Goal: Information Seeking & Learning: Learn about a topic

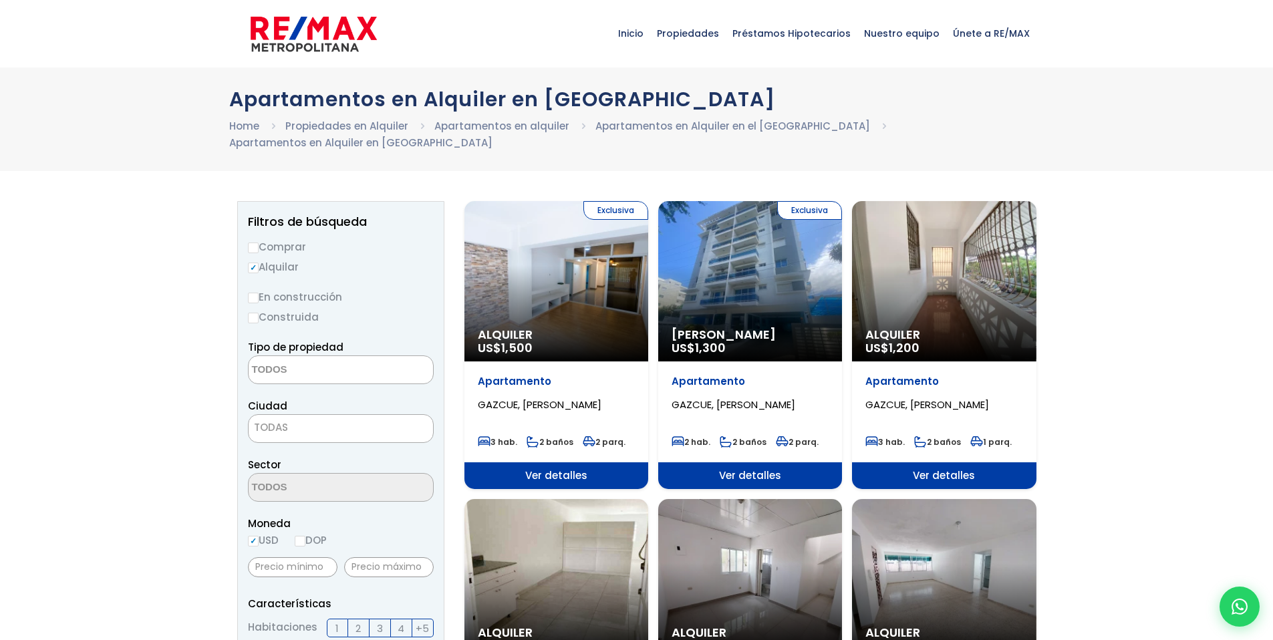
select select
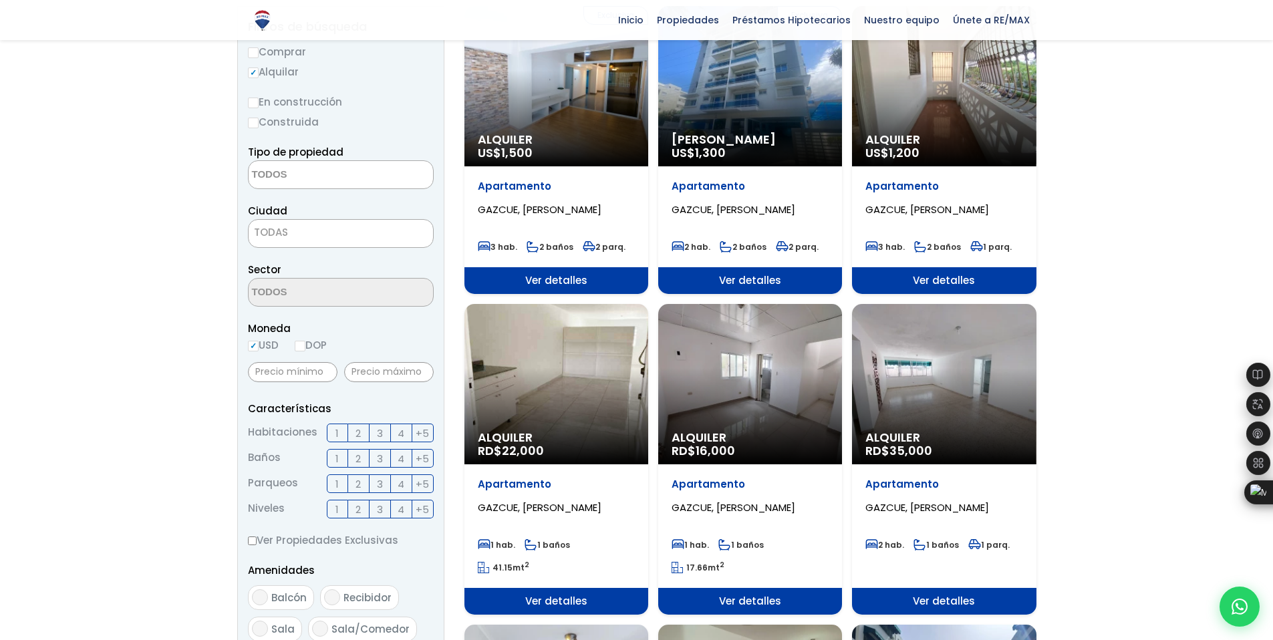
scroll to position [216, 0]
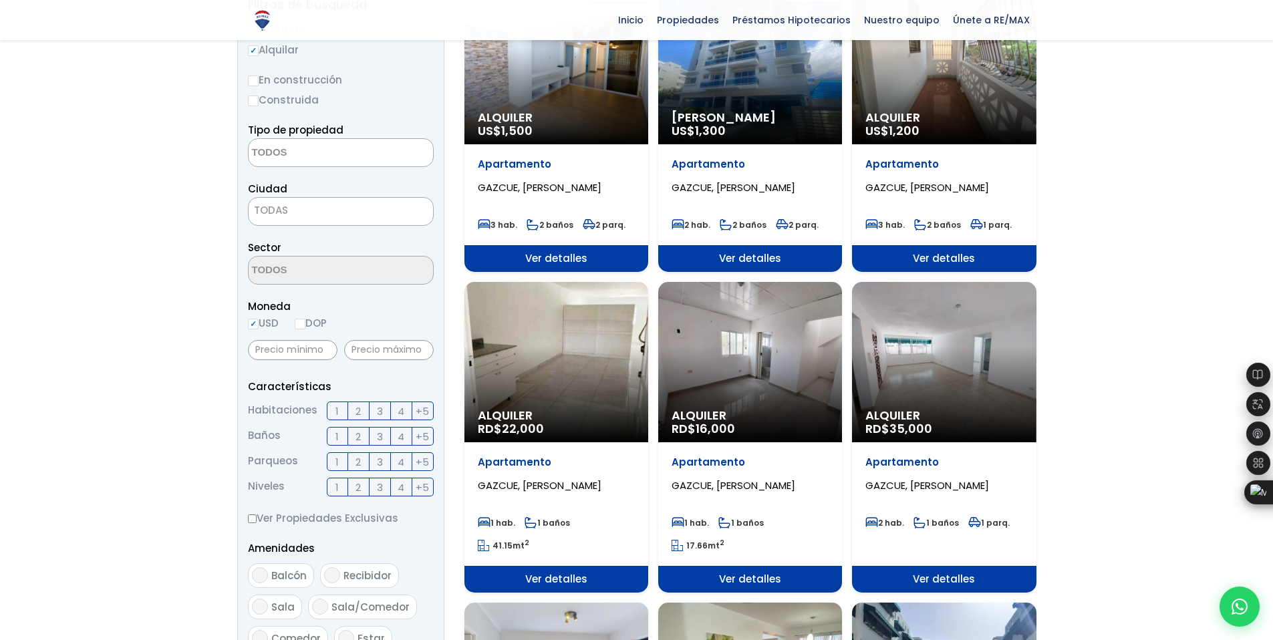
click at [985, 358] on div "Alquiler RD$ 35,000" at bounding box center [944, 362] width 184 height 160
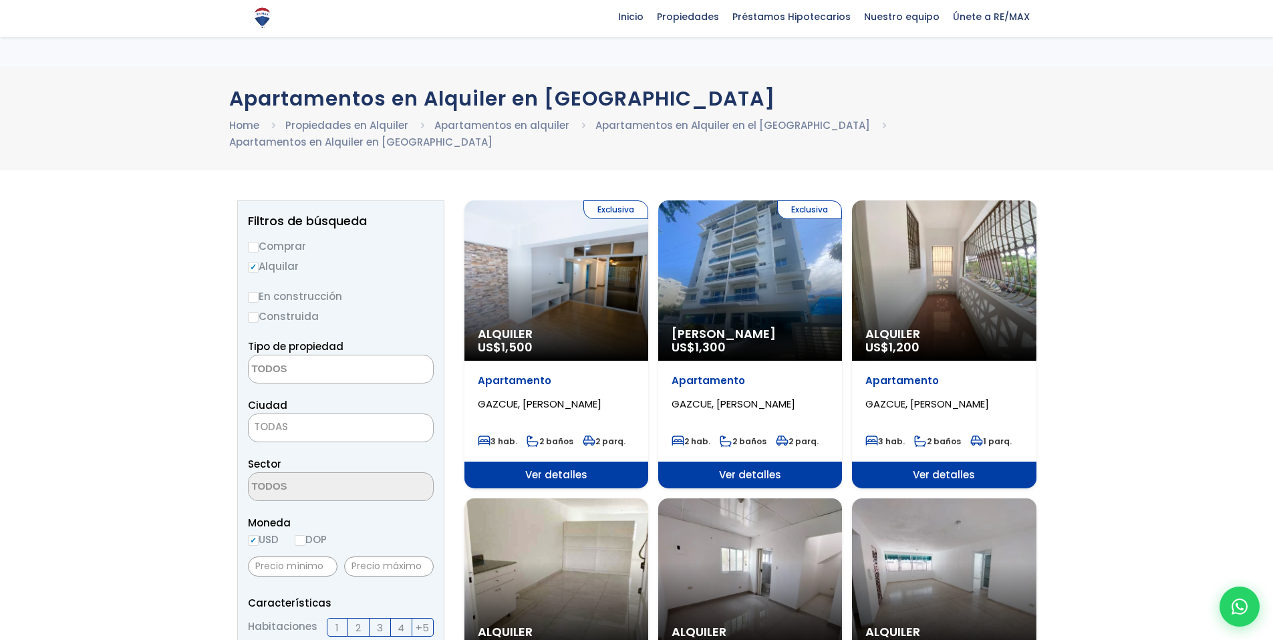
select select
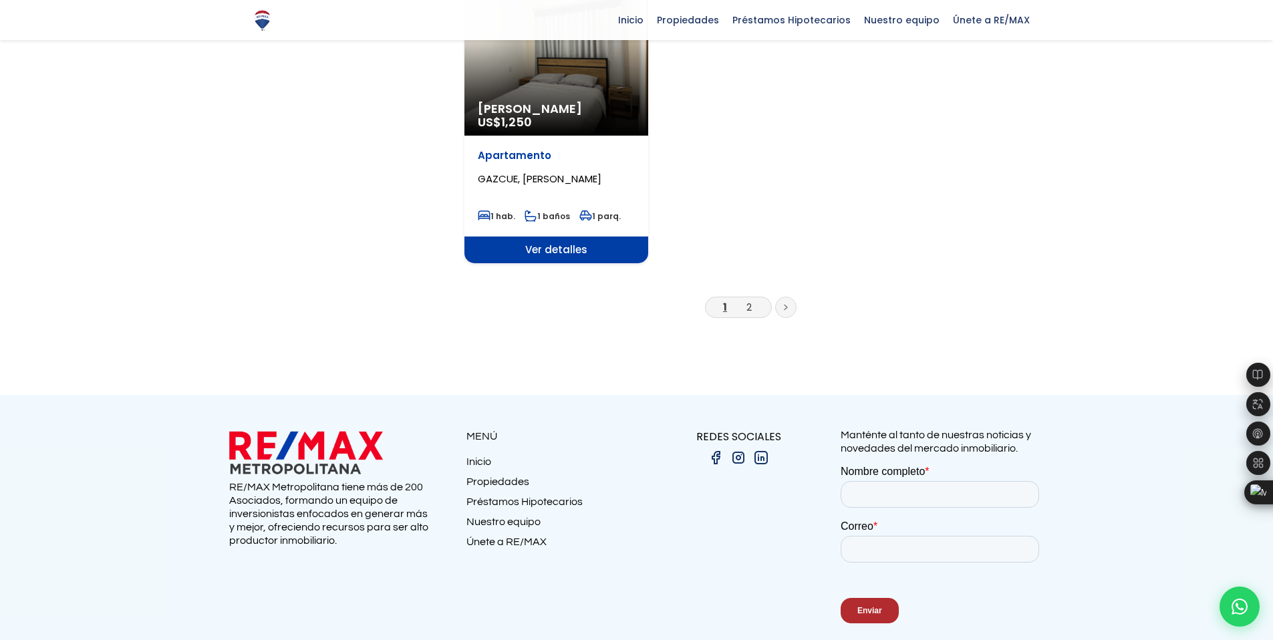
scroll to position [1795, 0]
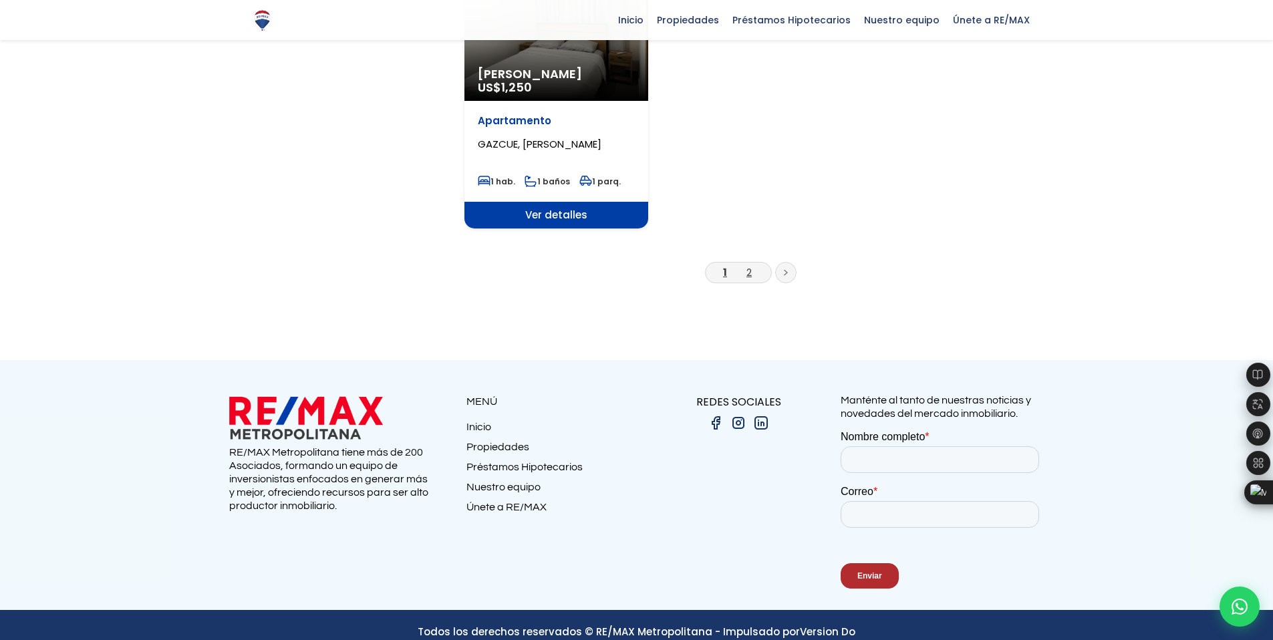
click at [748, 265] on link "2" at bounding box center [748, 272] width 5 height 14
click at [751, 265] on link "2" at bounding box center [748, 272] width 5 height 14
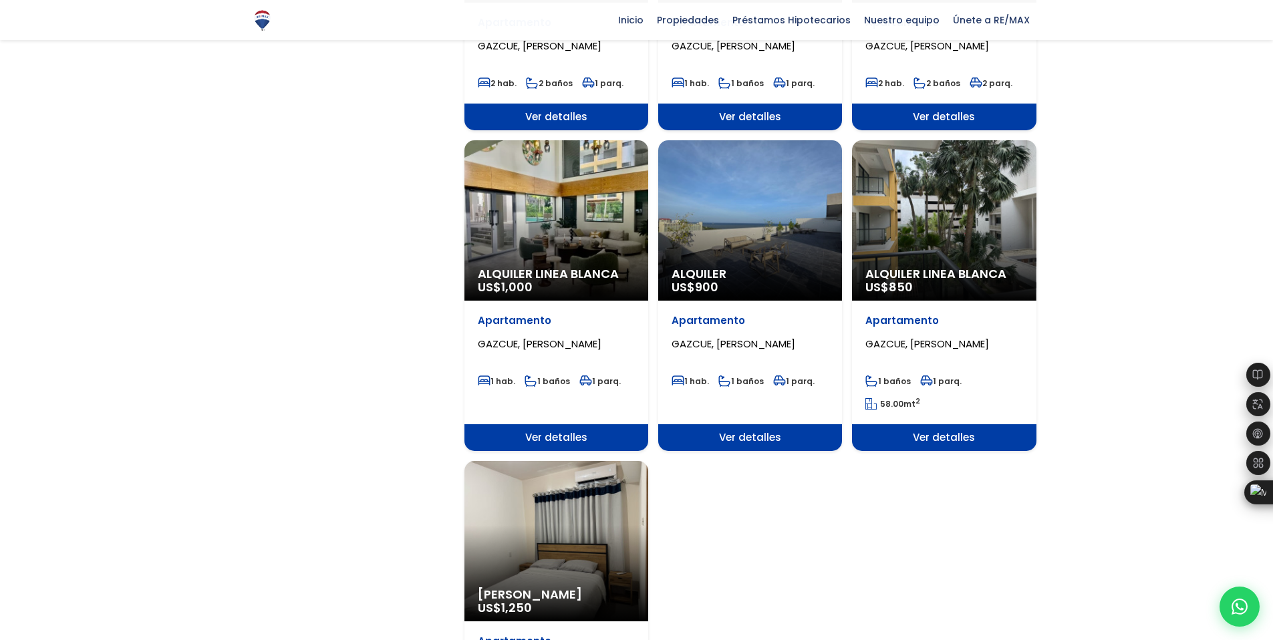
scroll to position [1106, 0]
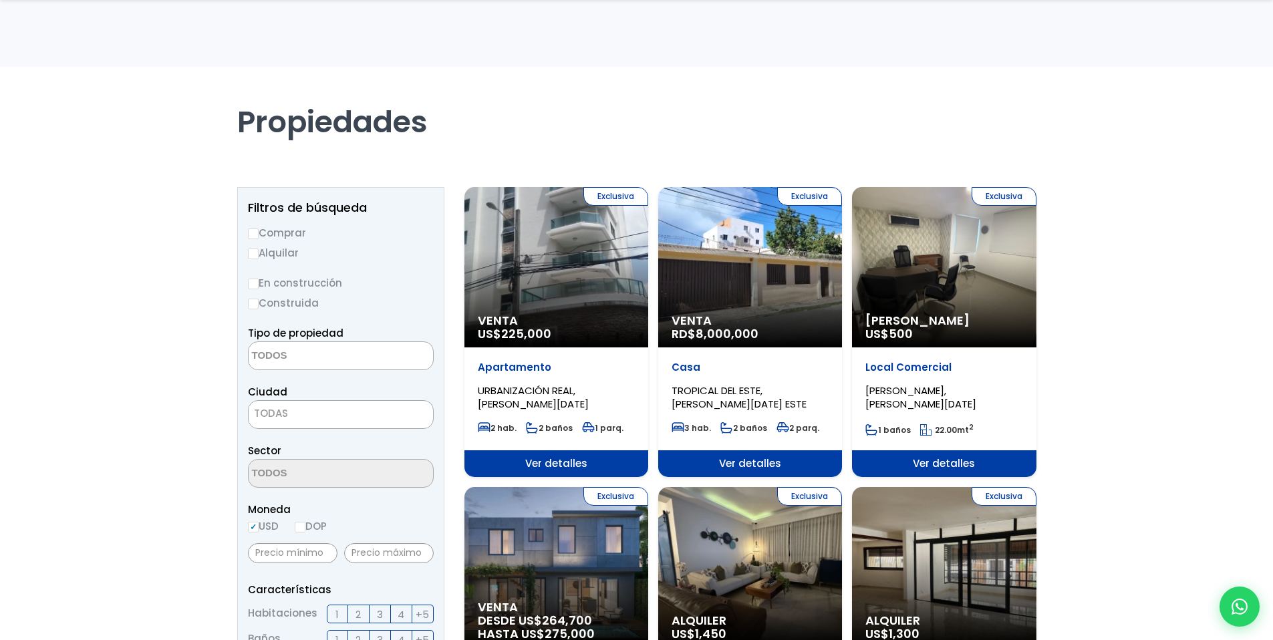
select select
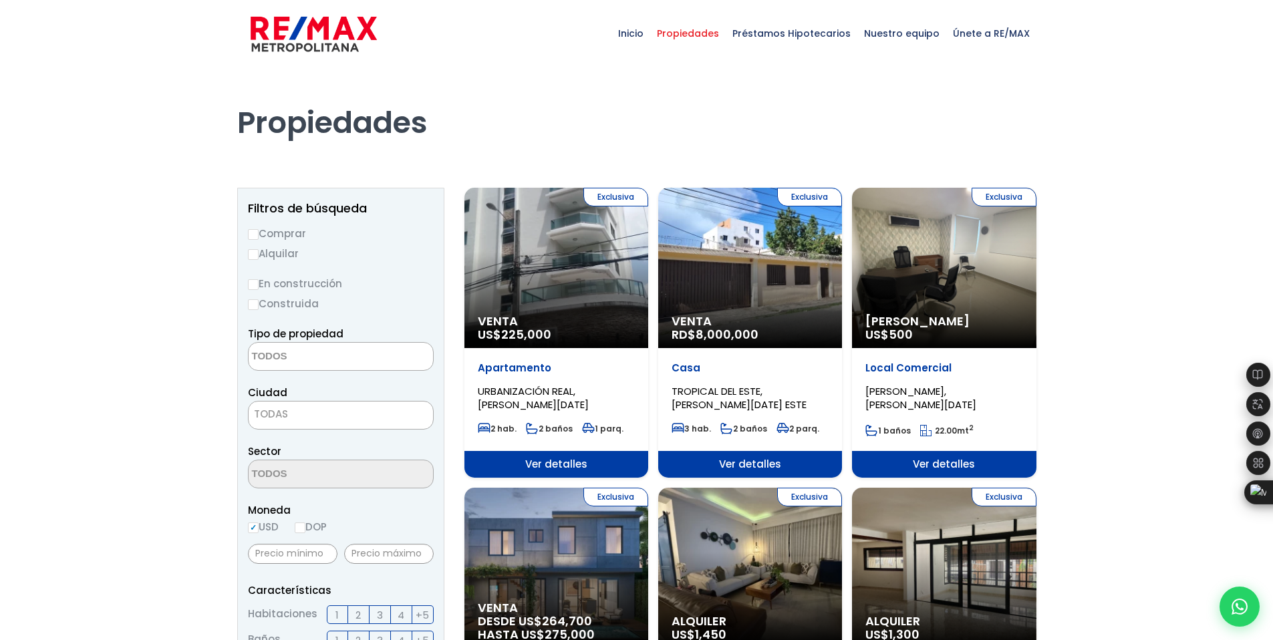
click at [323, 33] on img at bounding box center [314, 34] width 126 height 40
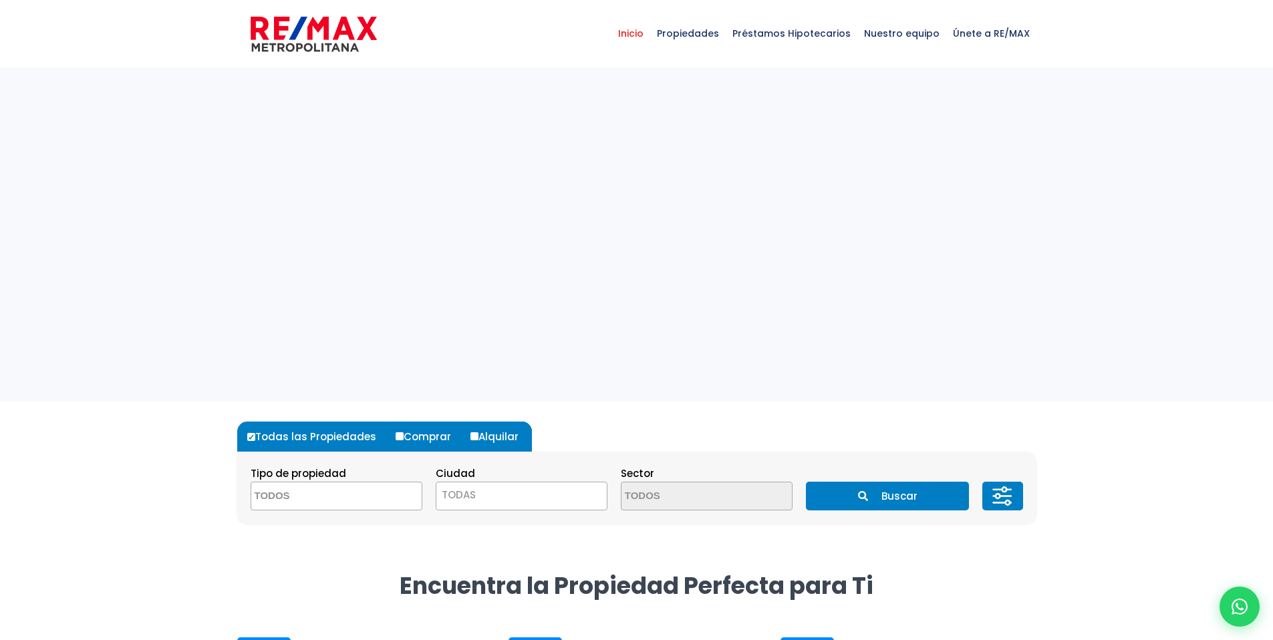
select select
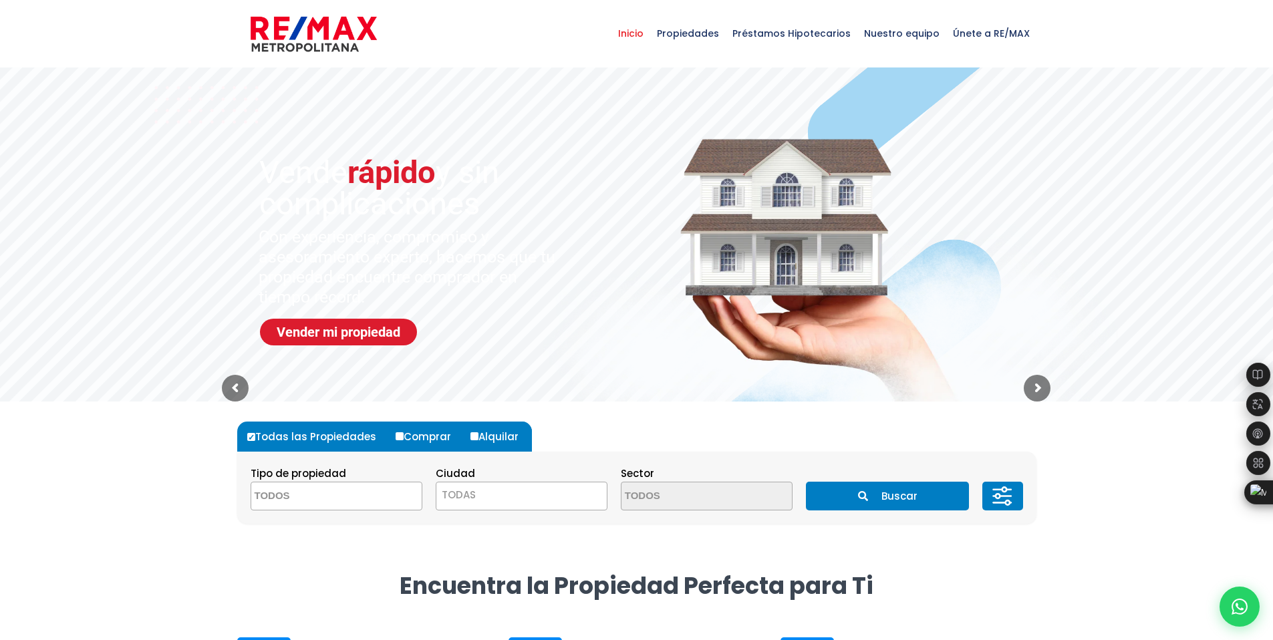
click at [307, 15] on img at bounding box center [314, 34] width 126 height 40
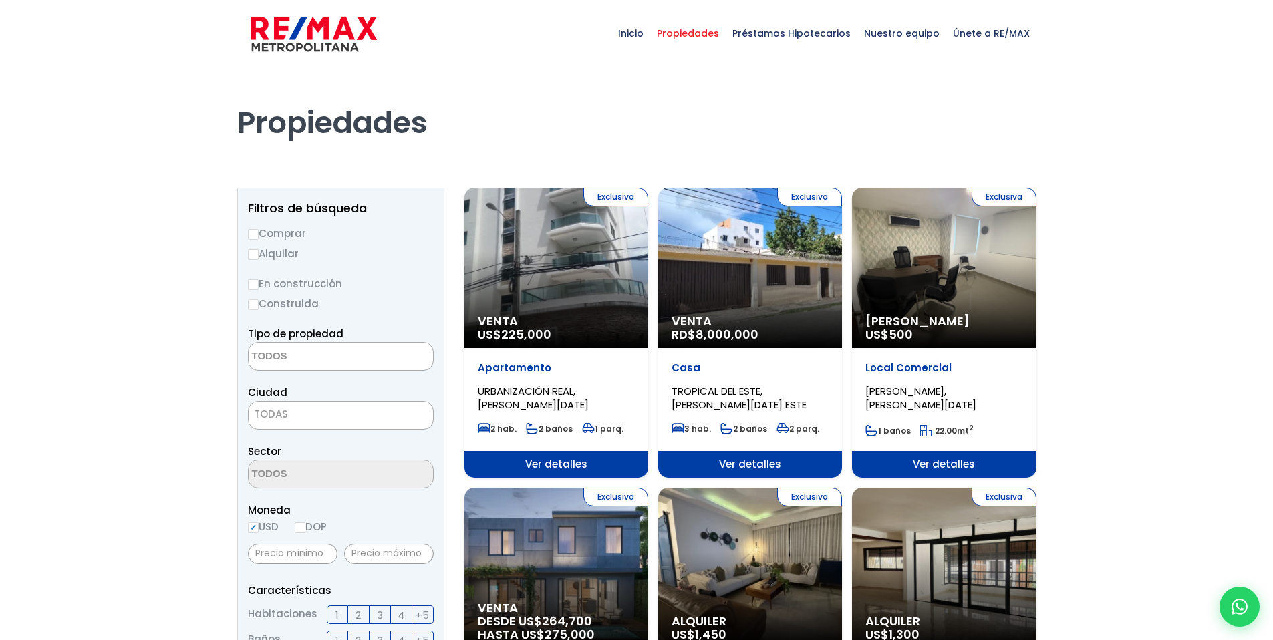
select select
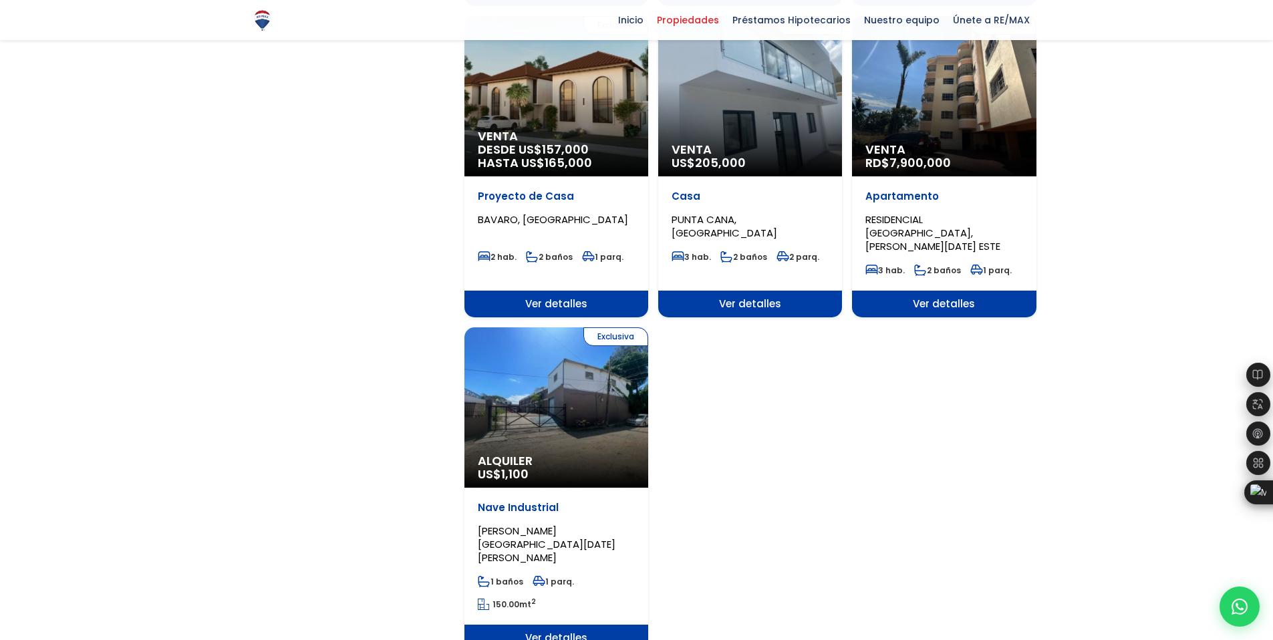
scroll to position [1532, 0]
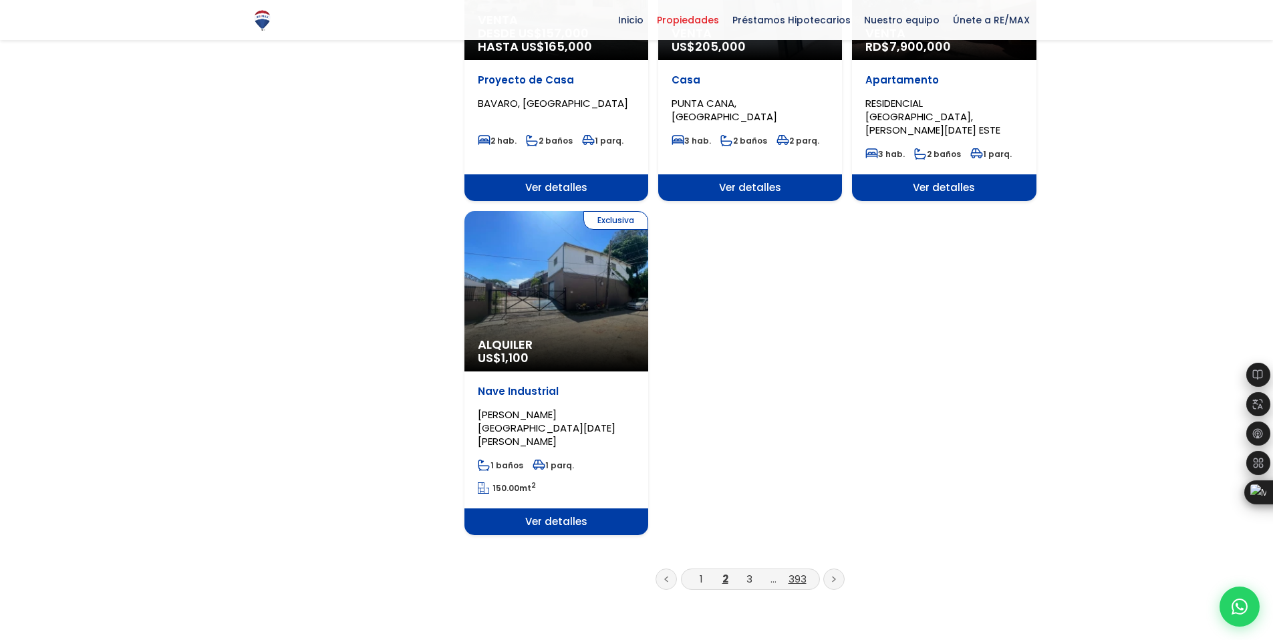
click at [793, 572] on link "393" at bounding box center [797, 579] width 18 height 14
click at [799, 572] on link "393" at bounding box center [797, 579] width 18 height 14
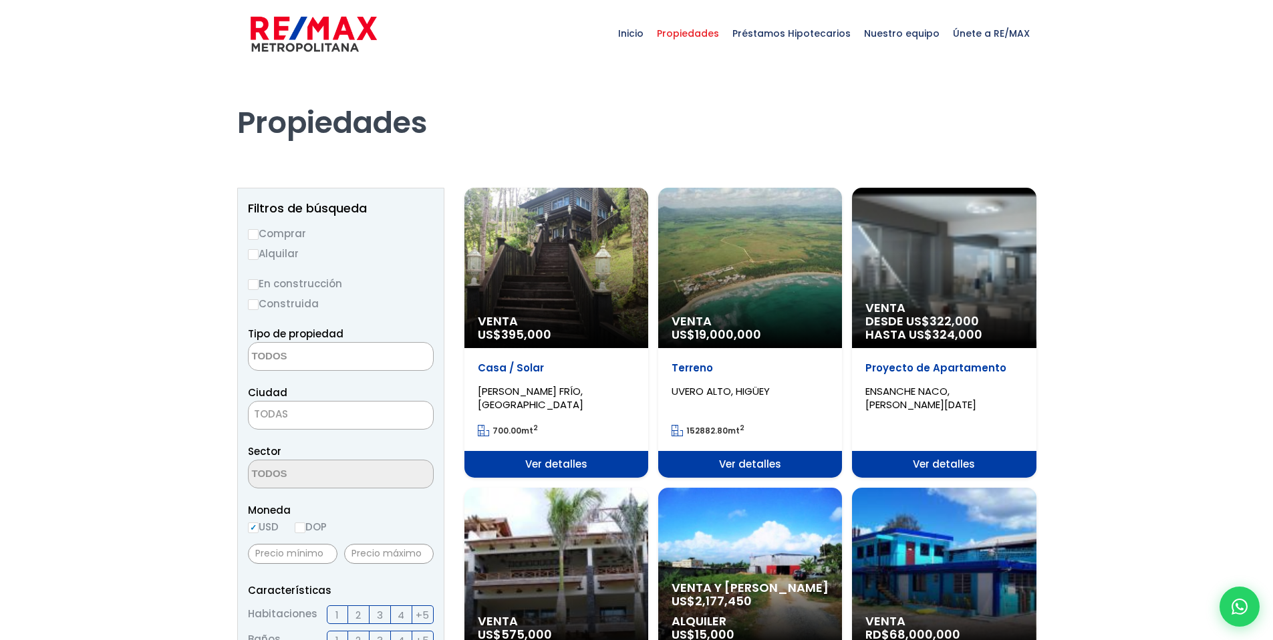
select select
